Goal: Task Accomplishment & Management: Use online tool/utility

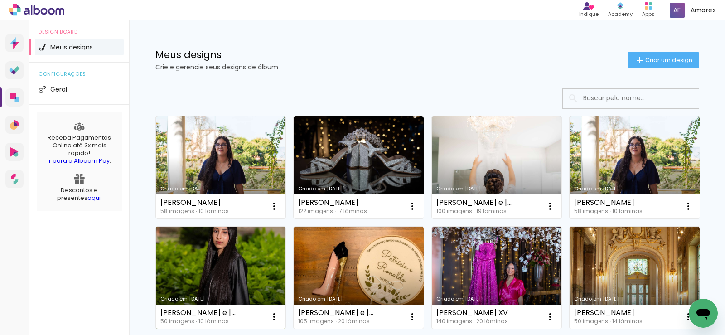
click at [184, 285] on link "Criado em [DATE]" at bounding box center [221, 278] width 130 height 102
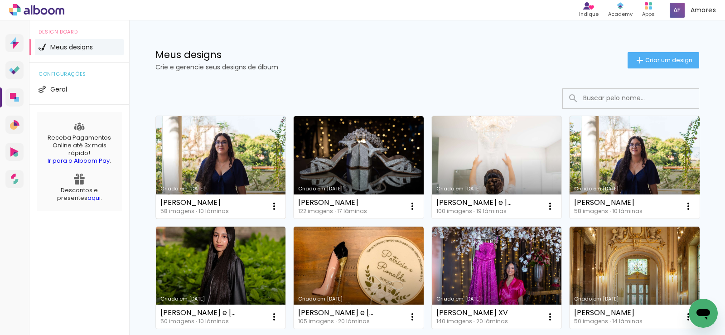
click at [214, 149] on link "Criado em [DATE]" at bounding box center [221, 167] width 130 height 102
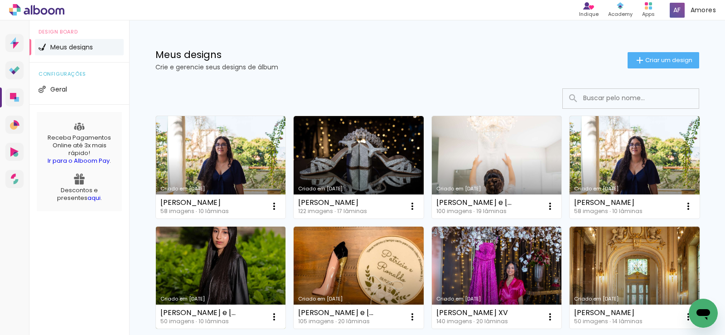
click at [214, 265] on link "Criado em [DATE]" at bounding box center [221, 278] width 130 height 102
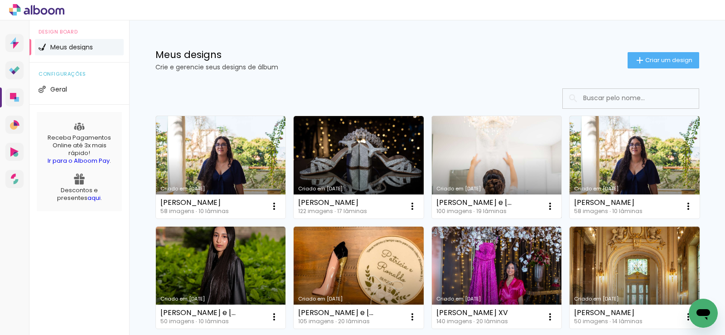
click at [475, 157] on link "Criado em [DATE]" at bounding box center [497, 167] width 130 height 102
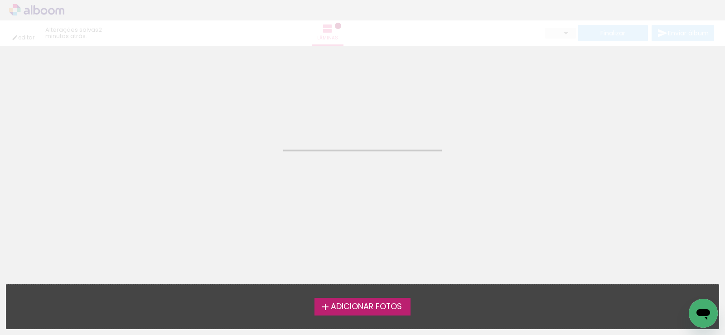
click at [475, 157] on neon-animated-pages "Confirmar Cancelar" at bounding box center [362, 190] width 725 height 289
